Goal: Task Accomplishment & Management: Complete application form

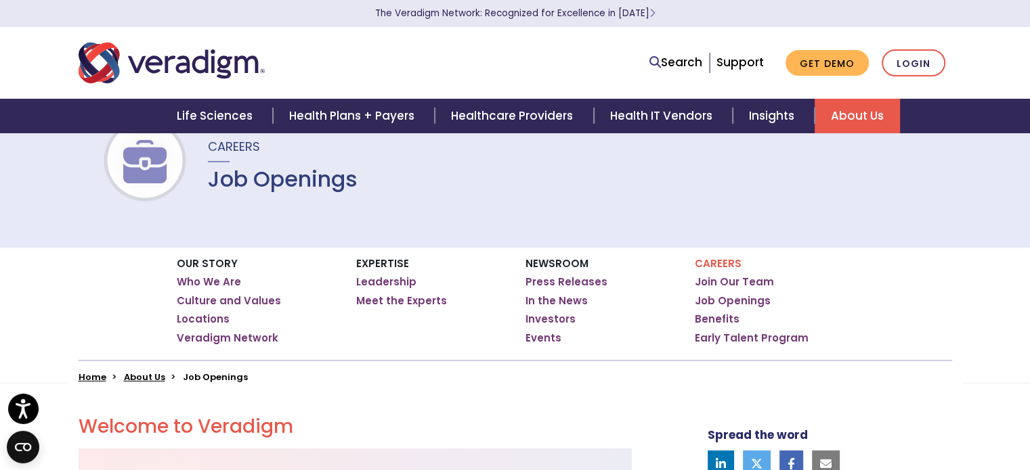
scroll to position [51, 0]
click at [731, 293] on link "Job Openings" at bounding box center [733, 300] width 76 height 14
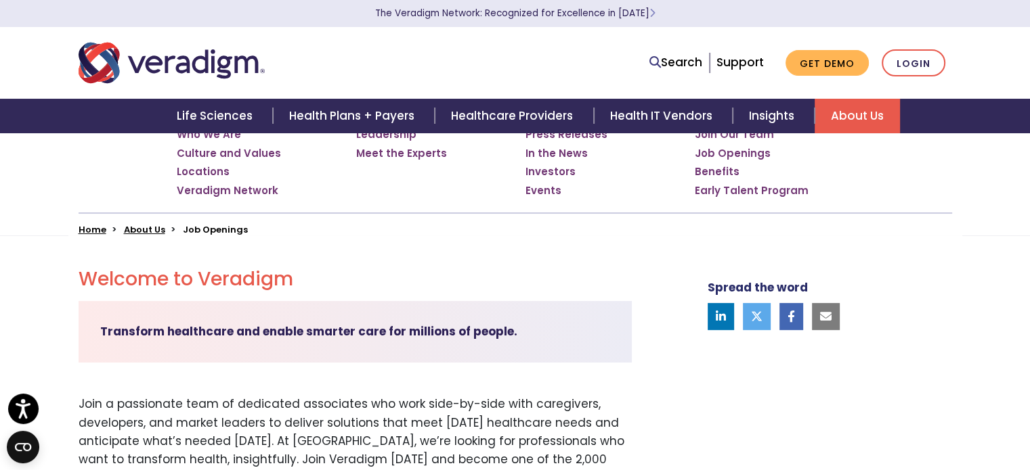
scroll to position [198, 0]
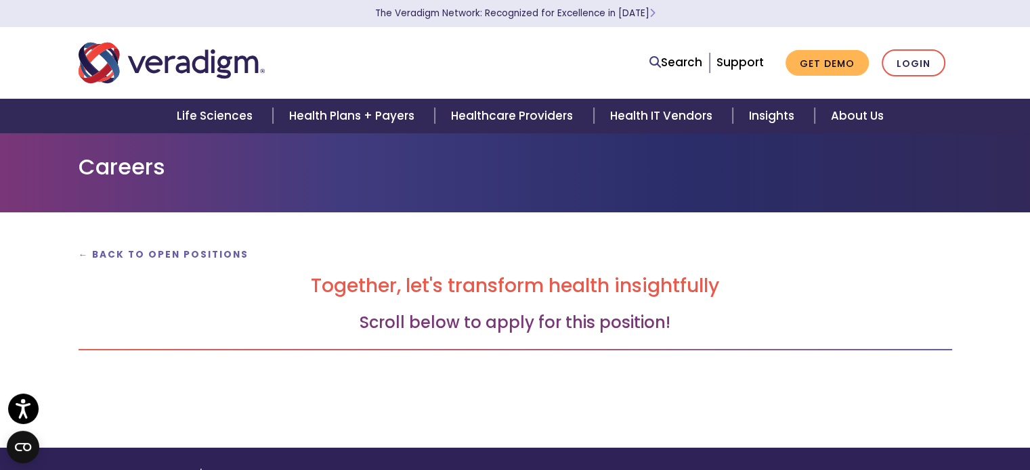
click at [485, 311] on div "← Back to Open Positions Together, let's transform health insightfully Scroll b…" at bounding box center [515, 314] width 894 height 138
click at [504, 330] on h3 "Scroll below to apply for this position!" at bounding box center [515, 323] width 873 height 20
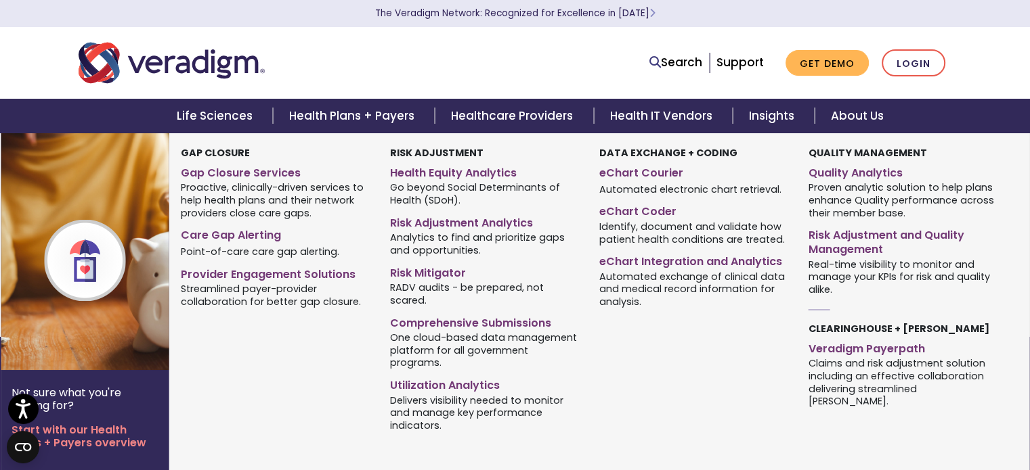
scroll to position [110, 0]
